Goal: Find specific page/section: Find specific page/section

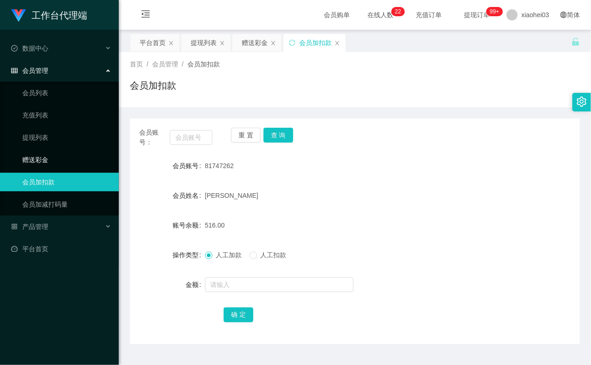
scroll to position [22, 0]
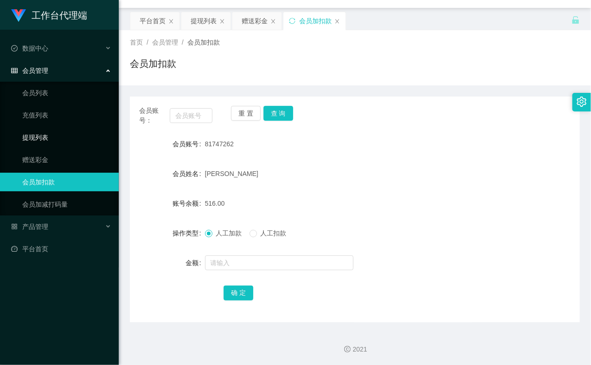
click at [42, 135] on link "提现列表" at bounding box center [66, 137] width 89 height 19
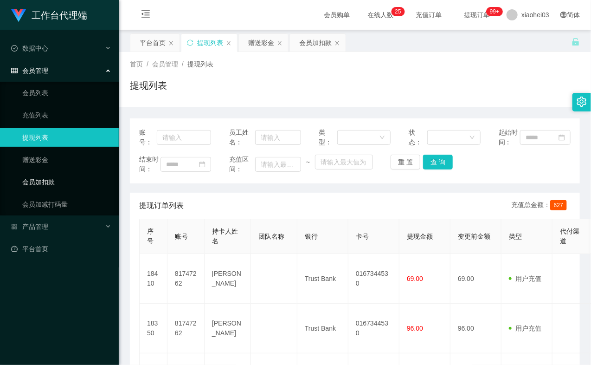
click at [63, 173] on link "会员加扣款" at bounding box center [66, 182] width 89 height 19
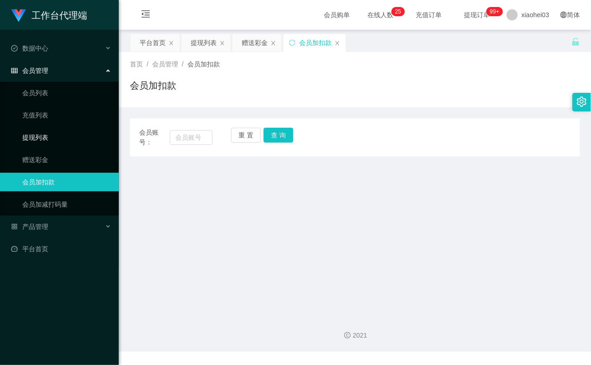
click at [47, 138] on link "提现列表" at bounding box center [66, 137] width 89 height 19
